Goal: Transaction & Acquisition: Obtain resource

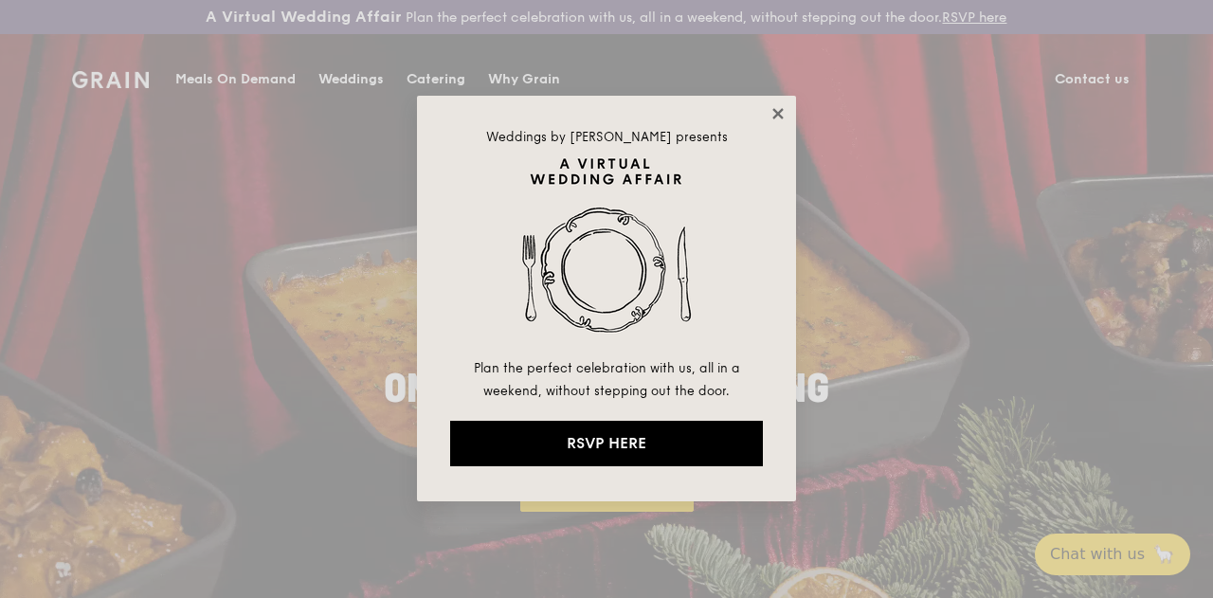
click at [777, 115] on icon at bounding box center [777, 113] width 10 height 10
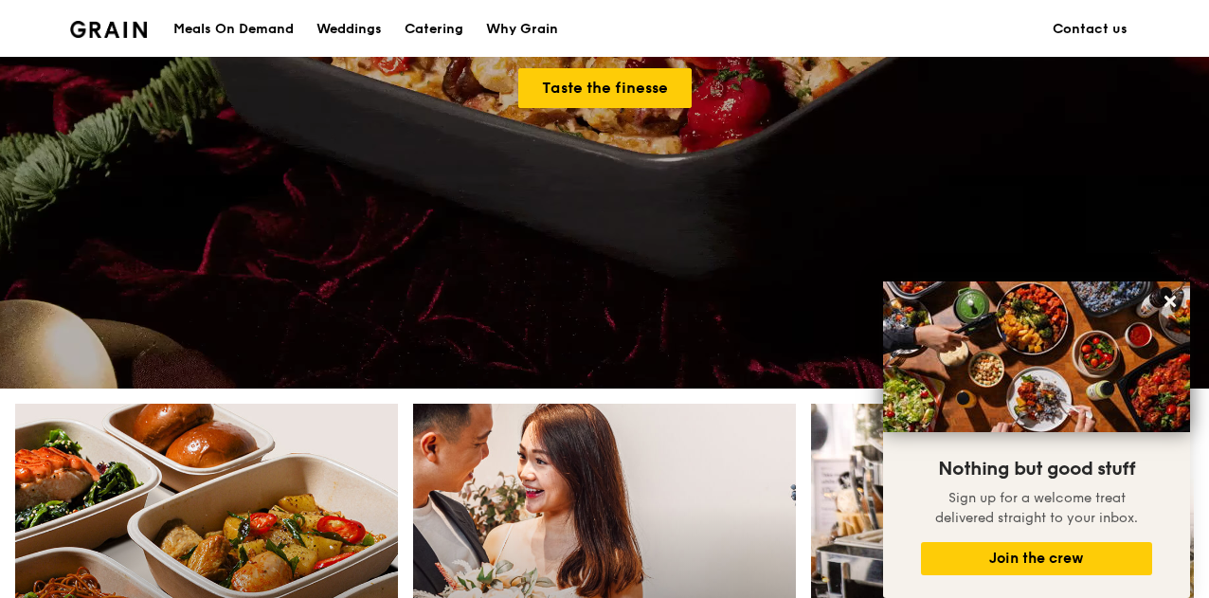
scroll to position [786, 0]
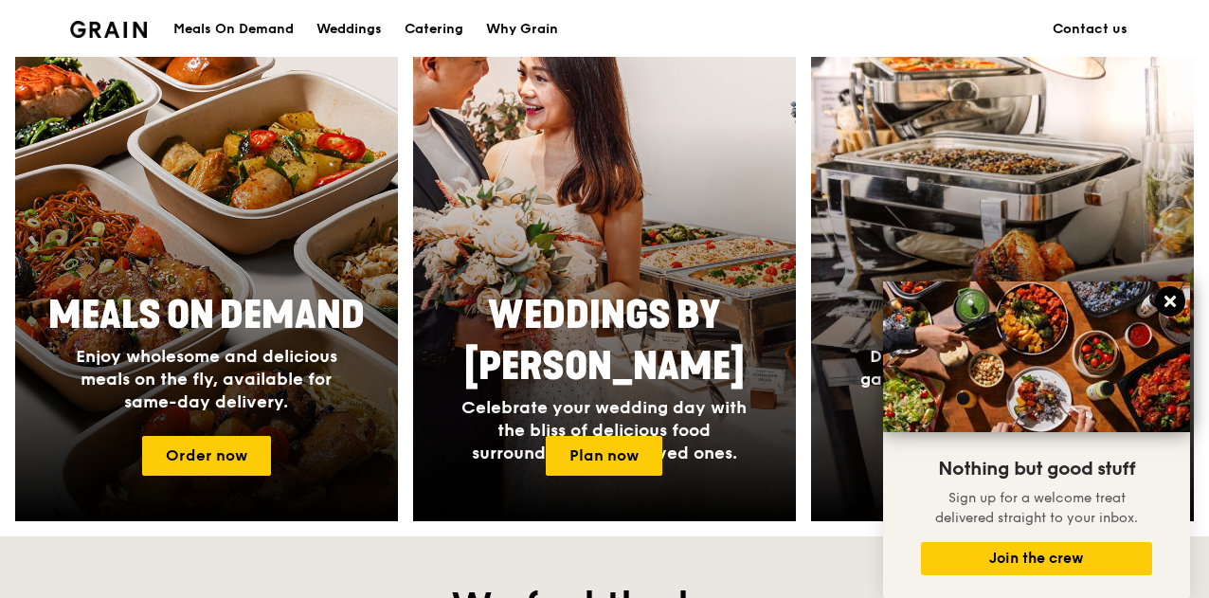
click at [1173, 305] on icon at bounding box center [1169, 301] width 11 height 11
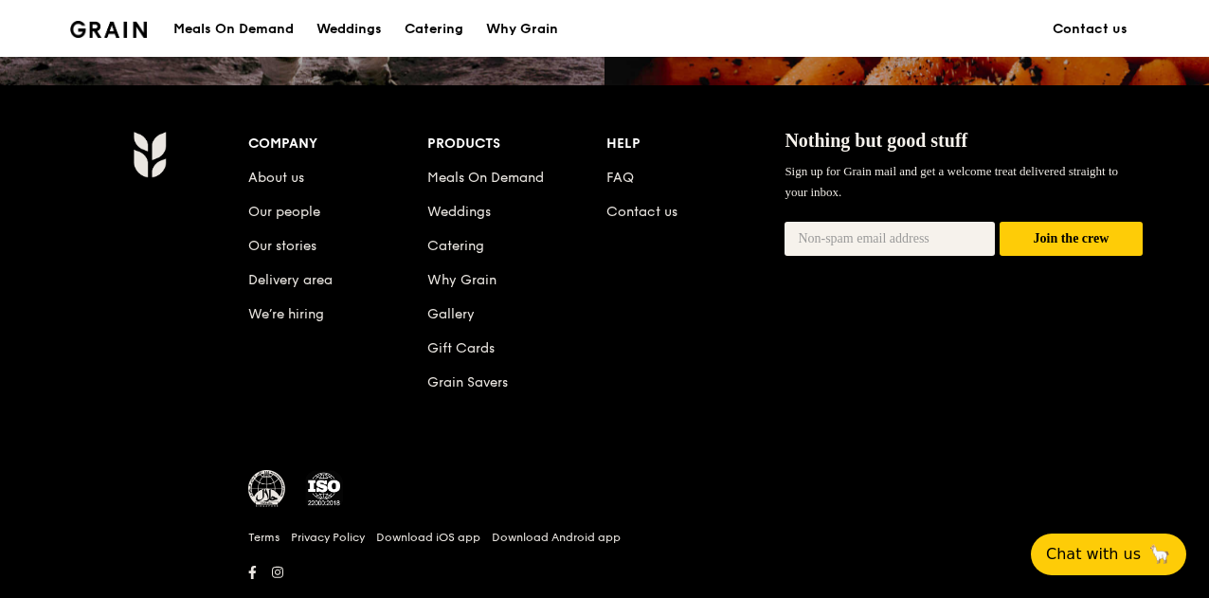
scroll to position [1910, 0]
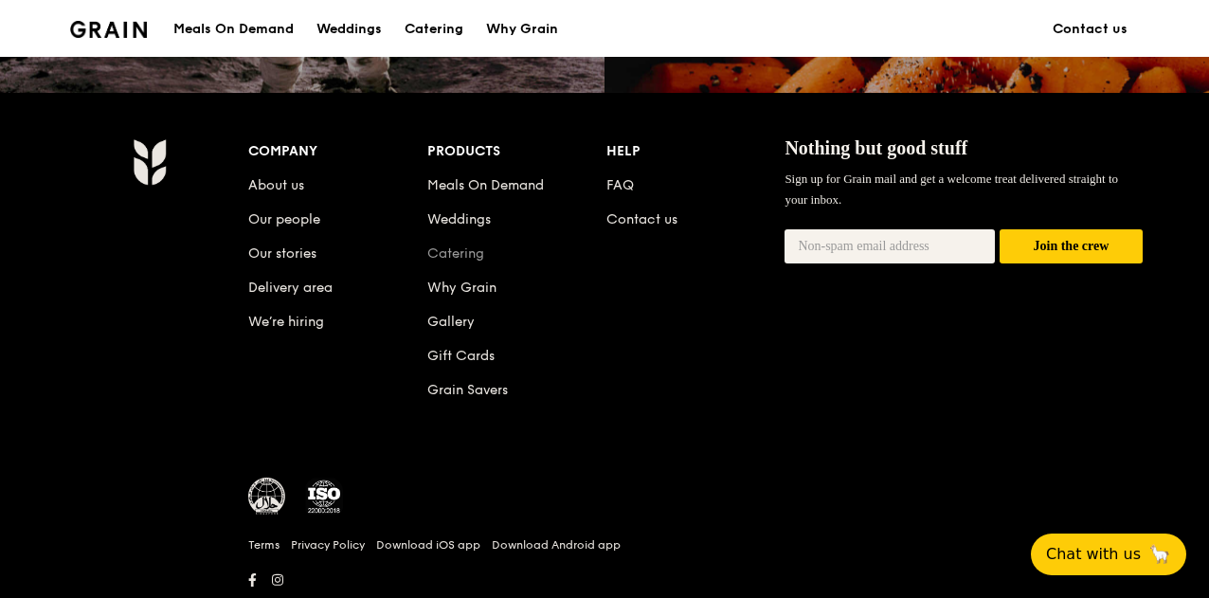
click at [445, 262] on link "Catering" at bounding box center [455, 253] width 57 height 16
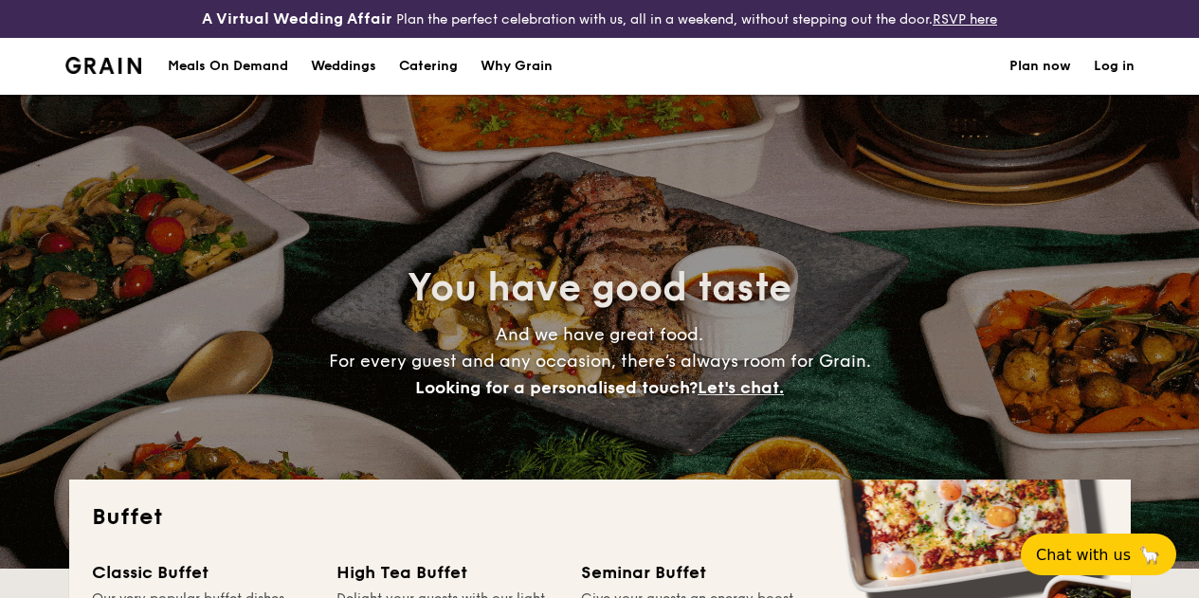
select select
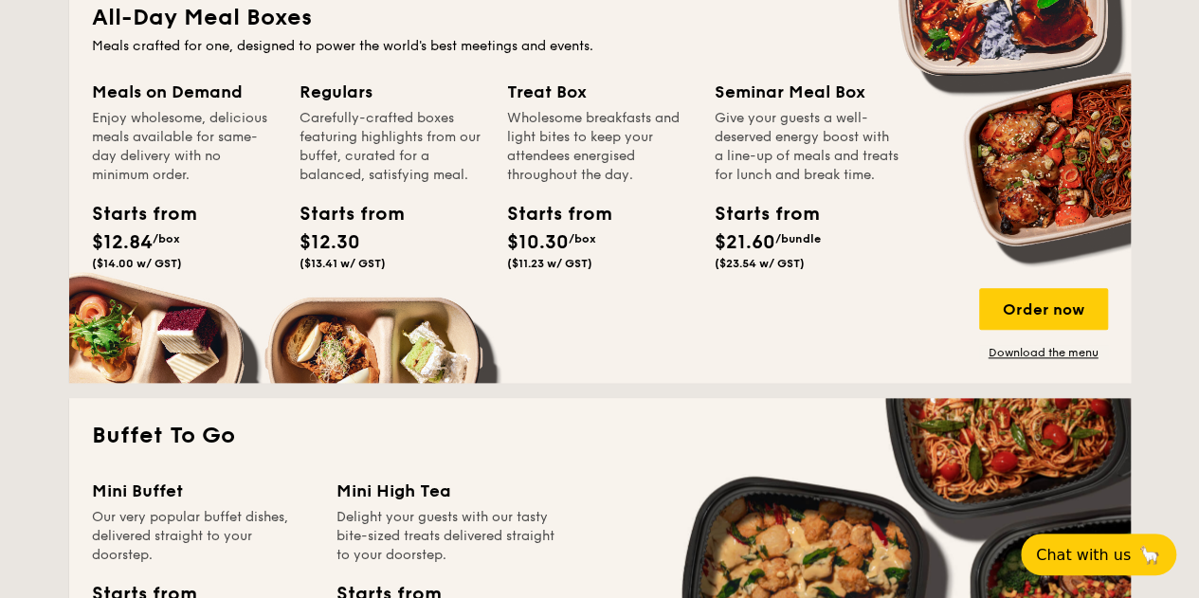
scroll to position [929, 0]
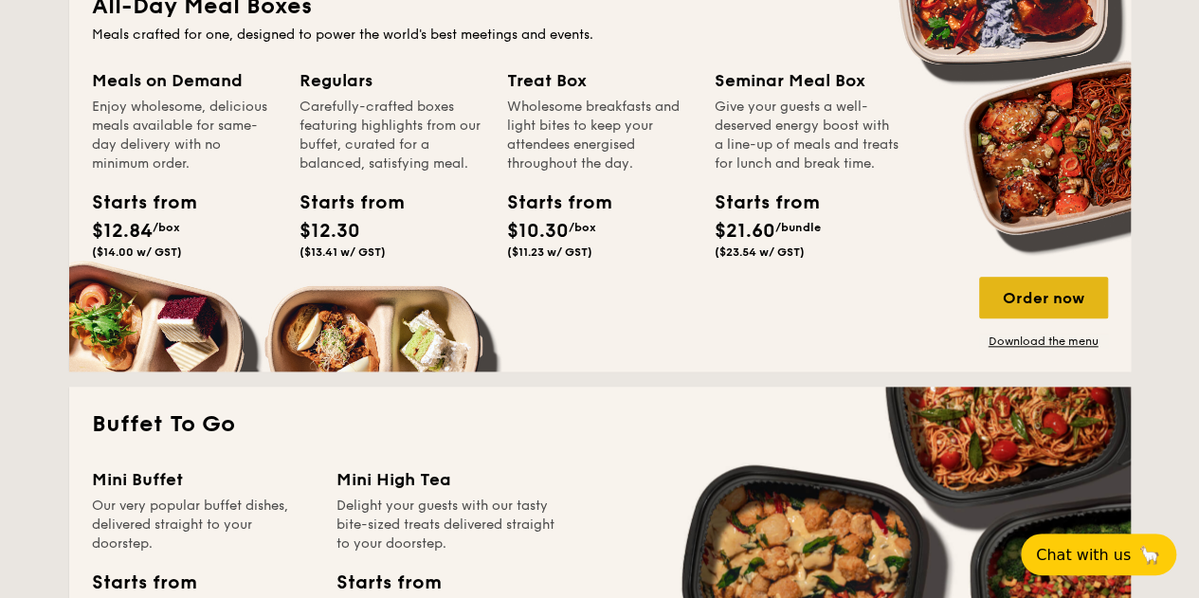
click at [1020, 317] on div "Order now" at bounding box center [1043, 298] width 129 height 42
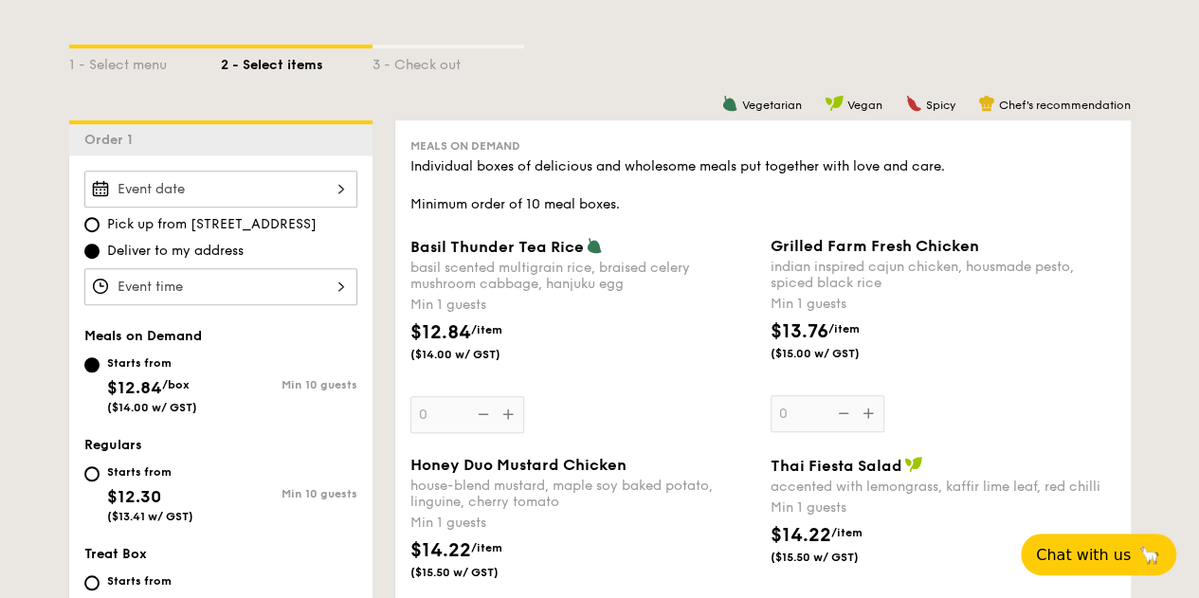
scroll to position [450, 0]
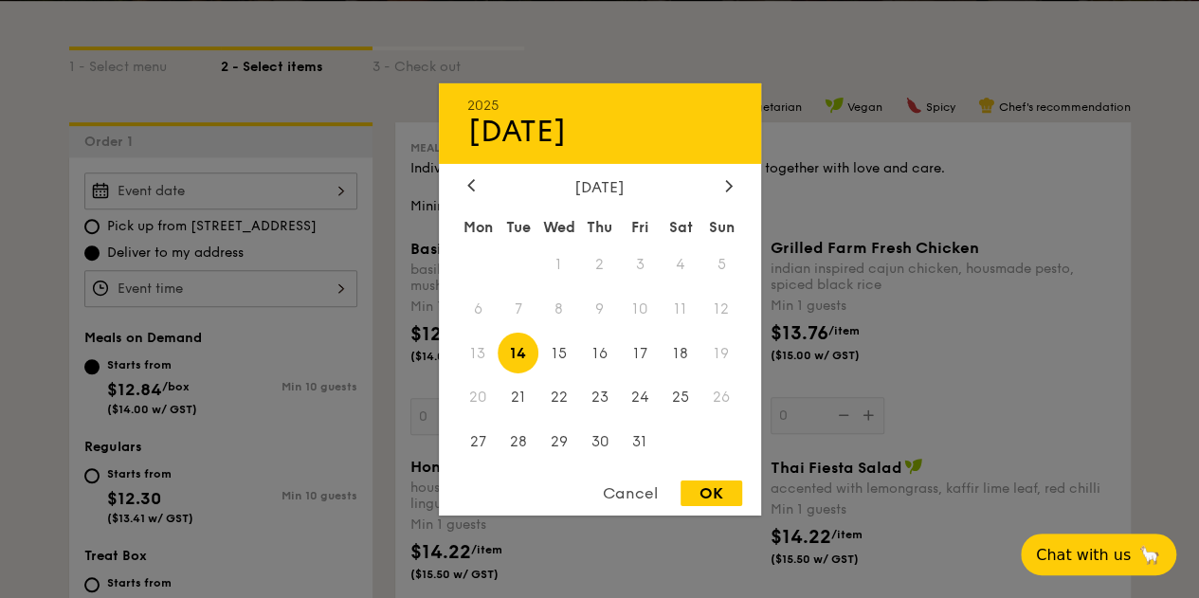
click at [250, 192] on div "2025 Oct [DATE] Tue Wed Thu Fri Sat Sun 1 2 3 4 5 6 7 8 9 10 11 12 13 14 15 16 …" at bounding box center [220, 190] width 273 height 37
click at [638, 401] on span "24" at bounding box center [640, 397] width 41 height 41
click at [695, 497] on div "OK" at bounding box center [711, 493] width 62 height 26
type input "[DATE]"
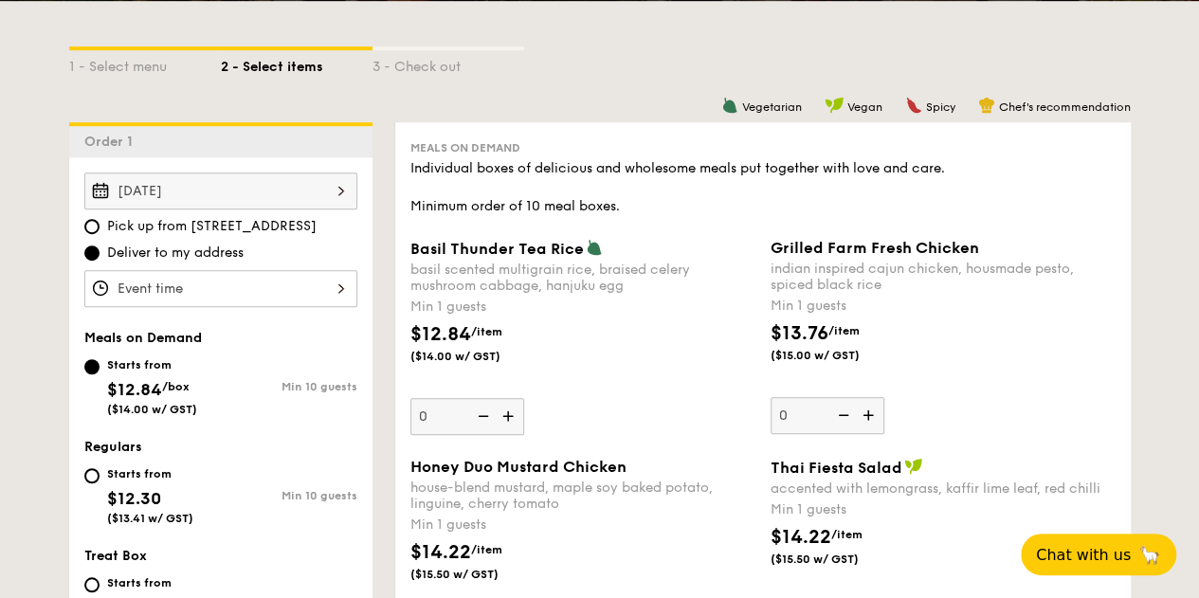
click at [288, 303] on div at bounding box center [220, 288] width 273 height 37
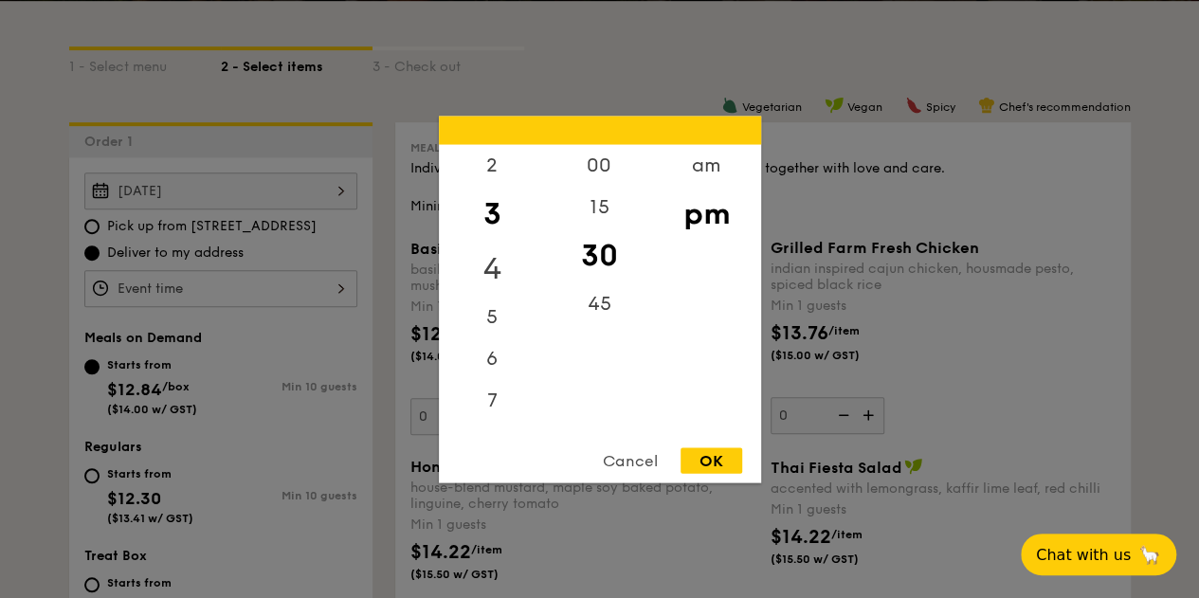
scroll to position [92, 0]
click at [491, 292] on div "5" at bounding box center [492, 301] width 107 height 55
click at [609, 167] on div "00" at bounding box center [599, 171] width 107 height 55
click at [707, 456] on div "OK" at bounding box center [711, 460] width 62 height 26
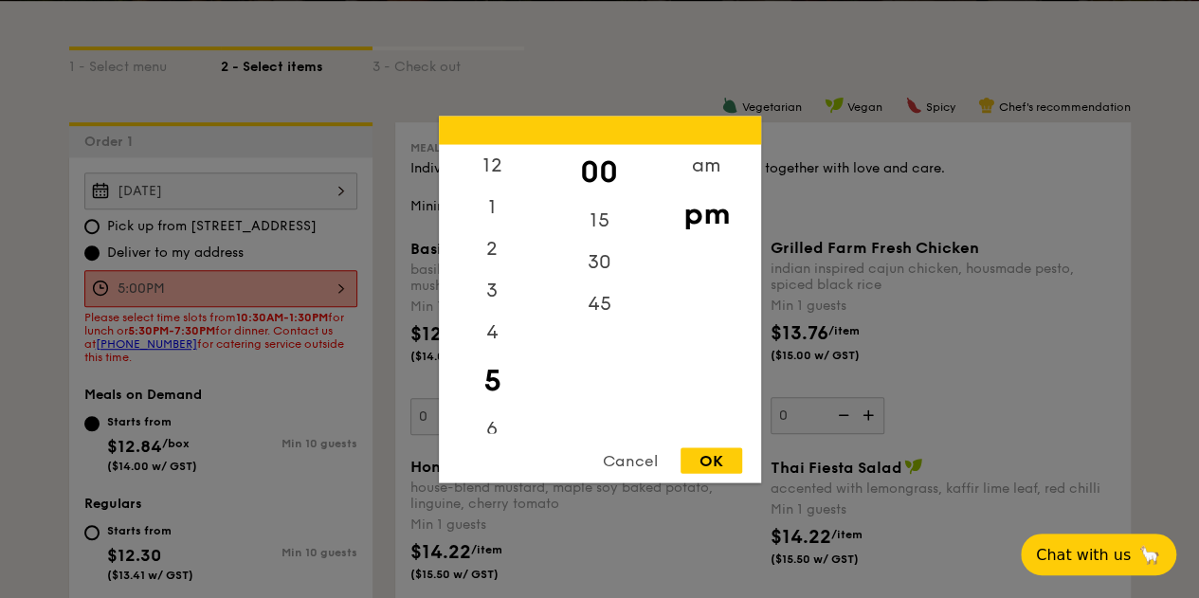
click at [261, 298] on div "5:00PM 12 1 2 3 4 5 6 7 8 9 10 11 00 15 30 45 am pm Cancel OK" at bounding box center [220, 288] width 273 height 37
click at [608, 247] on div "30" at bounding box center [599, 268] width 107 height 55
click at [720, 469] on div "OK" at bounding box center [711, 460] width 62 height 26
type input "5:30PM"
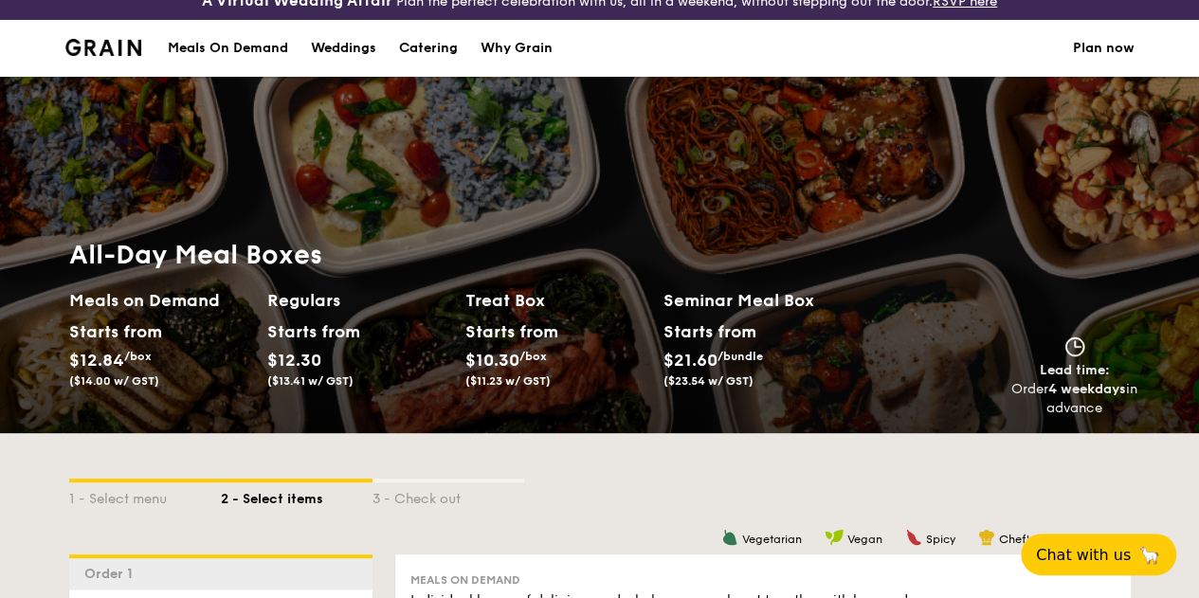
scroll to position [0, 0]
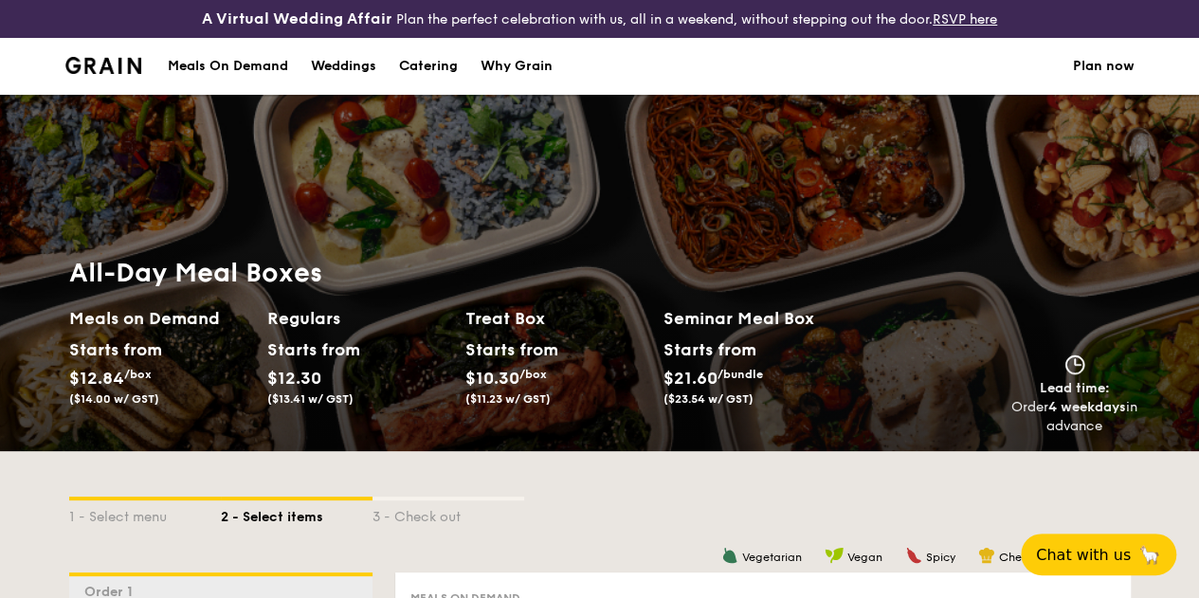
select select
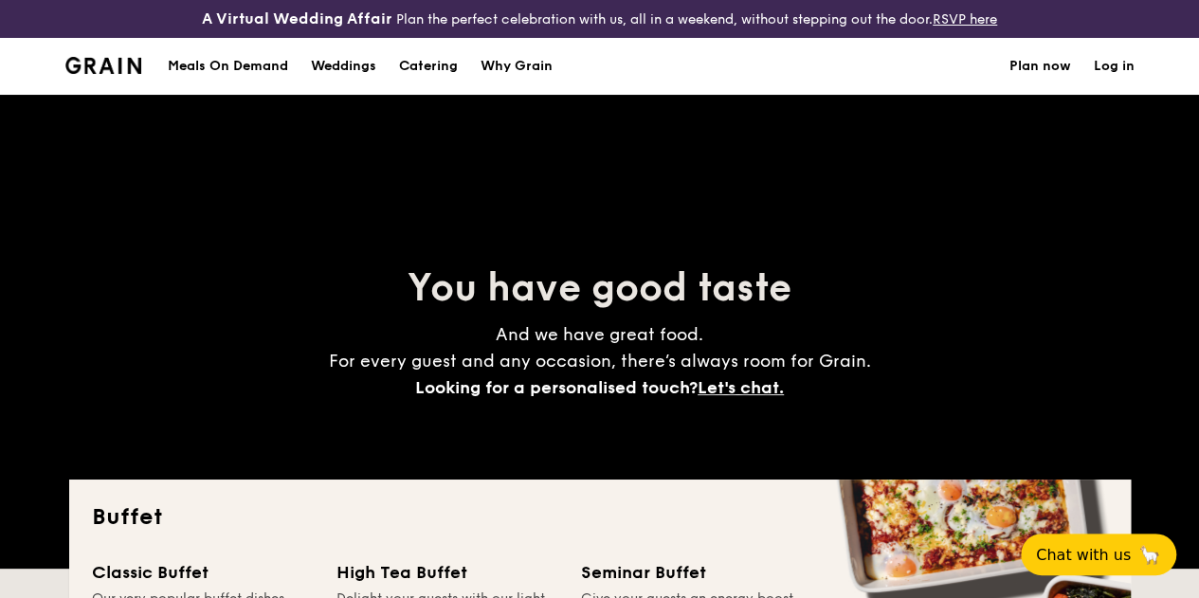
scroll to position [2635, 0]
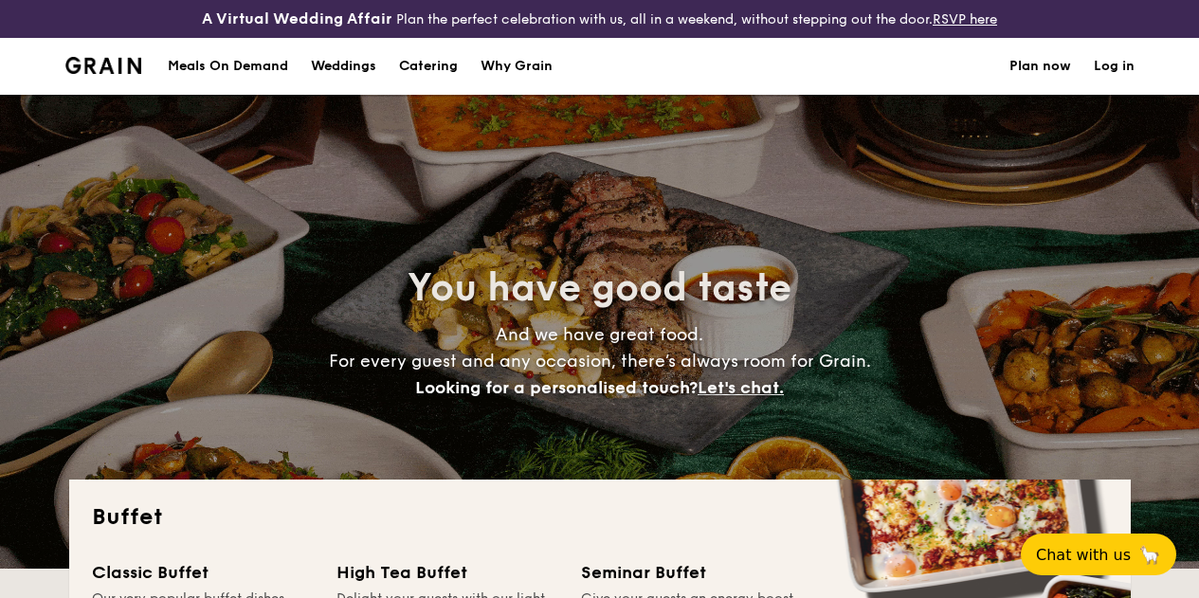
select select
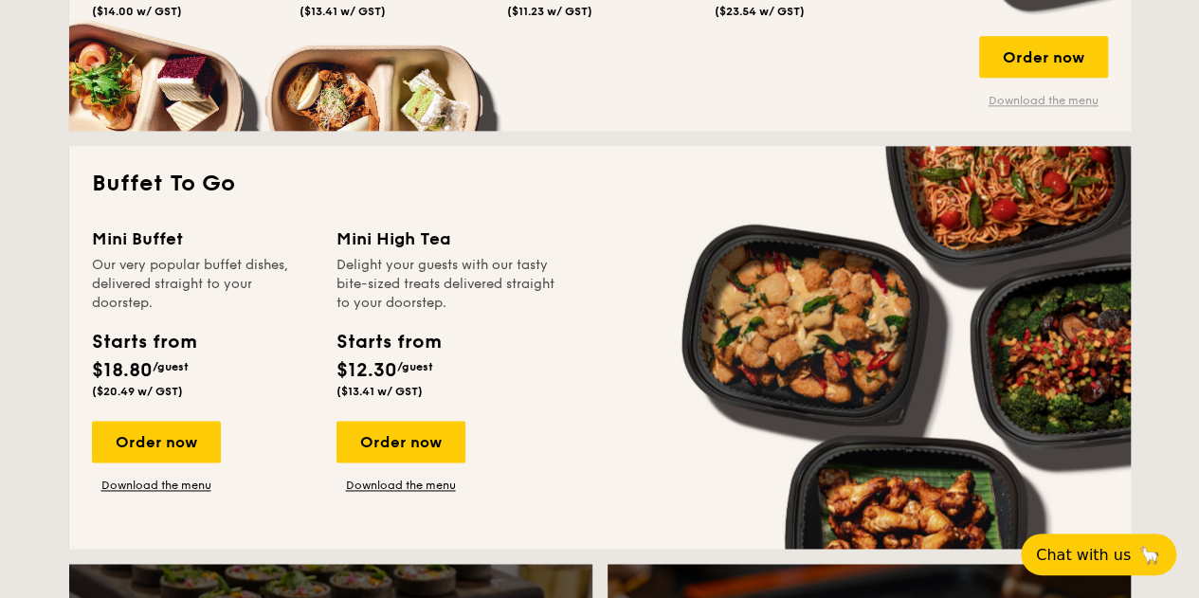
click at [1013, 108] on link "Download the menu" at bounding box center [1043, 100] width 129 height 15
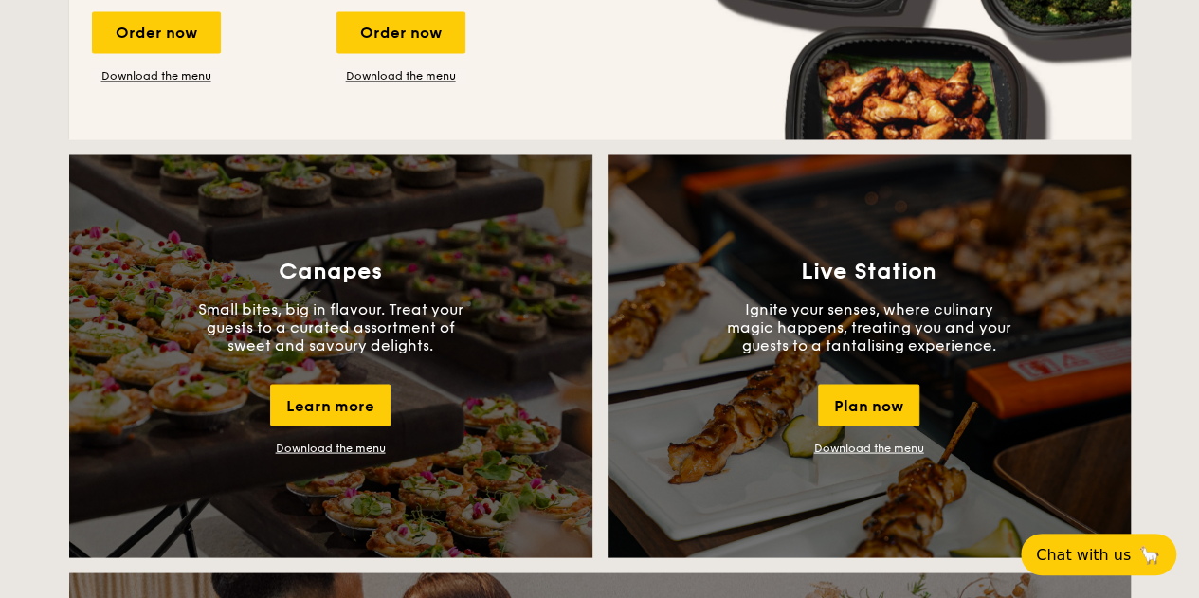
scroll to position [1395, 0]
